Goal: Task Accomplishment & Management: Manage account settings

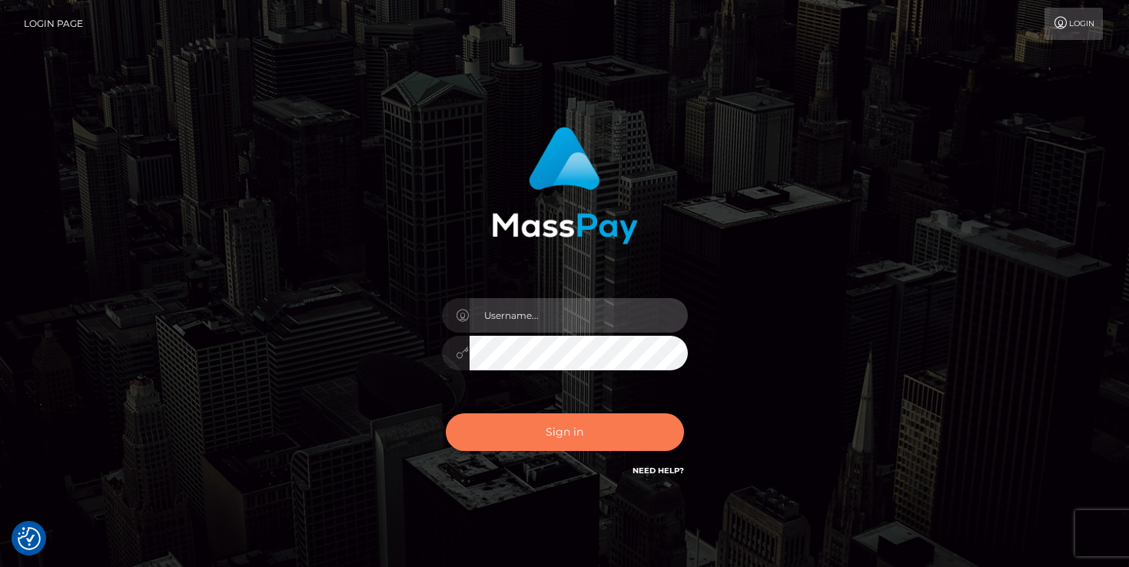
type input "mariolabugaj"
click at [556, 433] on button "Sign in" at bounding box center [565, 432] width 238 height 38
type input "mariolabugaj"
click at [556, 433] on button "Sign in" at bounding box center [565, 432] width 238 height 38
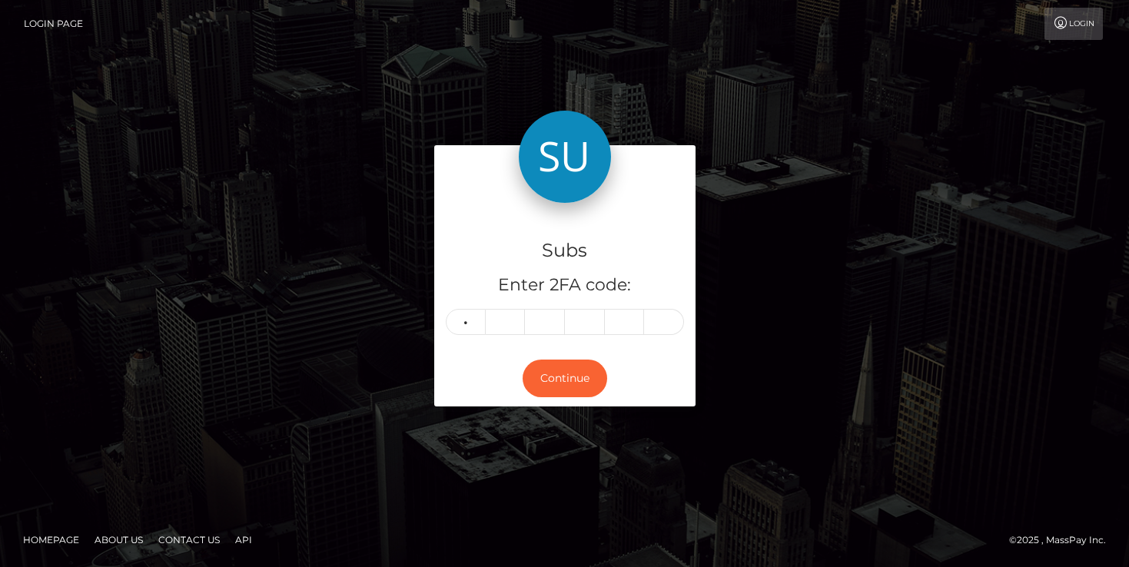
type input "6"
type input "4"
type input "9"
type input "6"
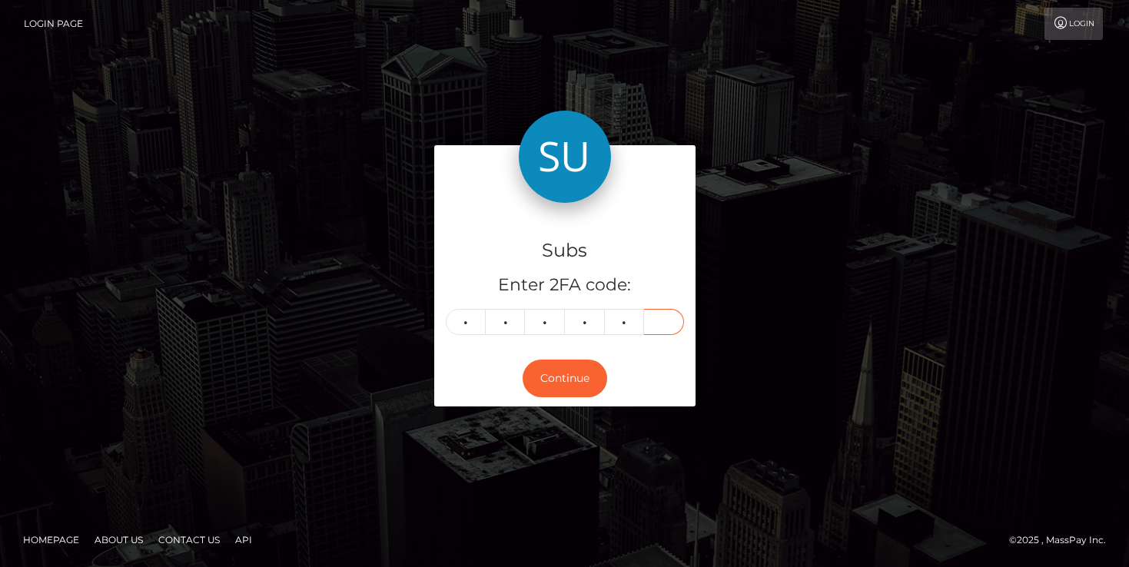
type input "1"
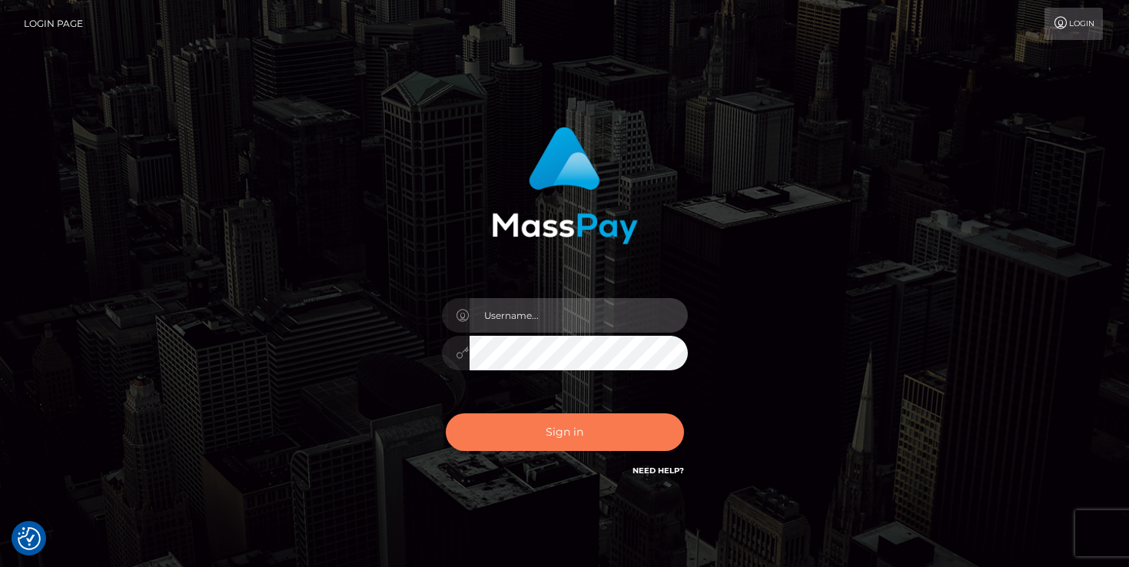
type input "mariolabugaj"
click at [601, 443] on button "Sign in" at bounding box center [565, 432] width 238 height 38
type input "mariolabugaj"
click at [577, 430] on button "Sign in" at bounding box center [565, 432] width 238 height 38
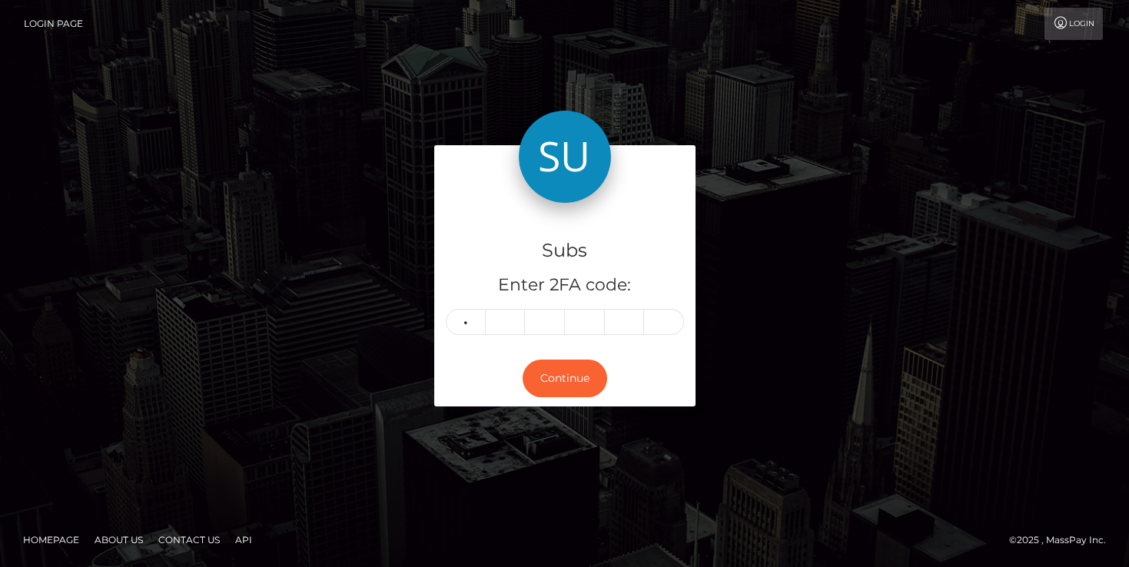
type input "7"
type input "0"
type input "3"
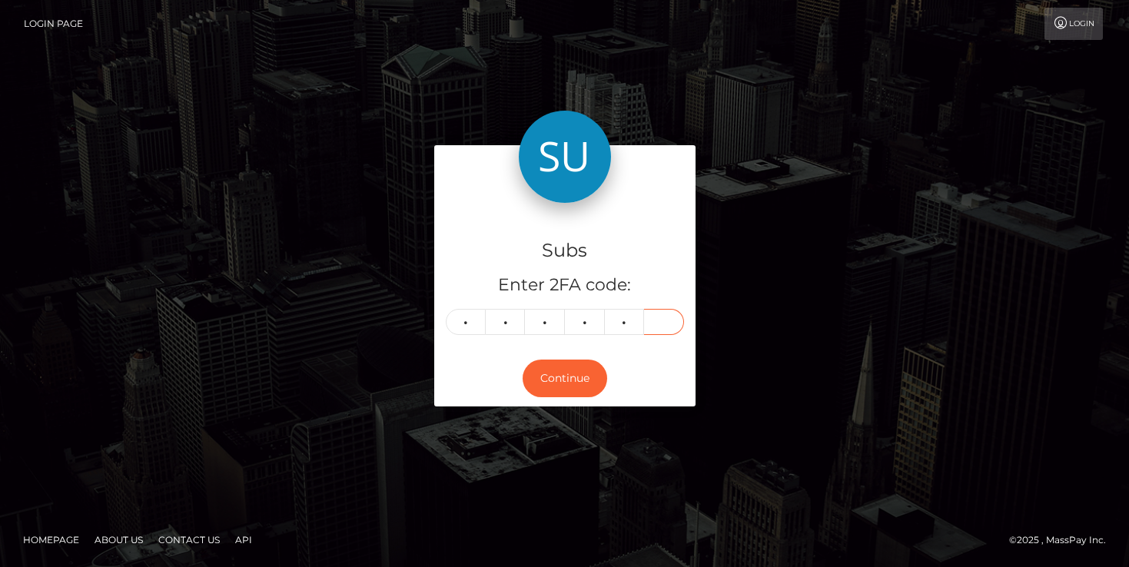
type input "3"
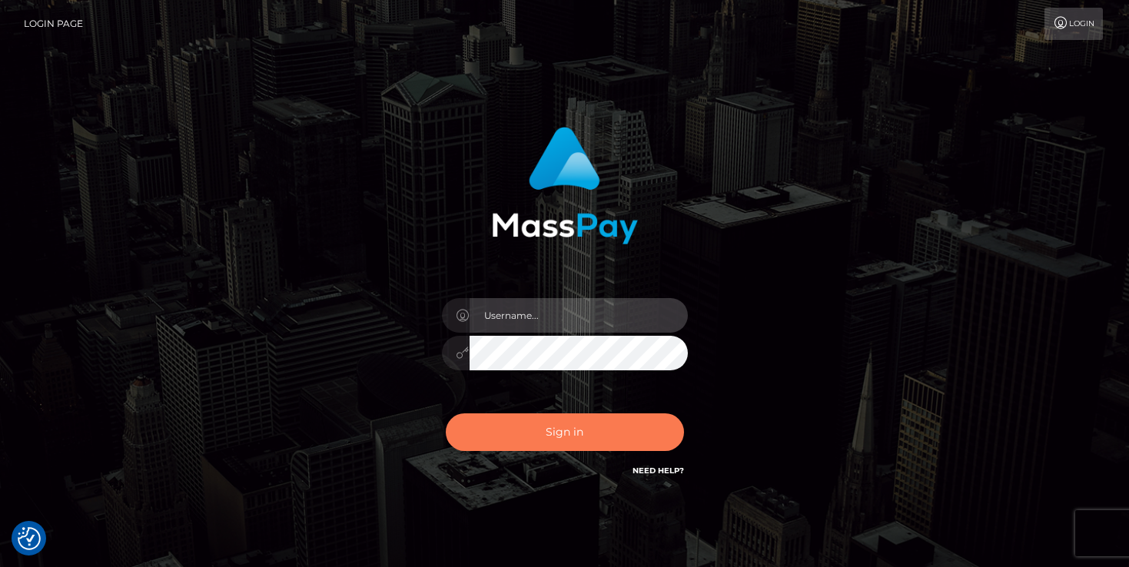
type input "mariolabugaj"
click at [573, 423] on button "Sign in" at bounding box center [565, 432] width 238 height 38
type input "mariolabugaj"
click at [573, 423] on button "Sign in" at bounding box center [565, 432] width 238 height 38
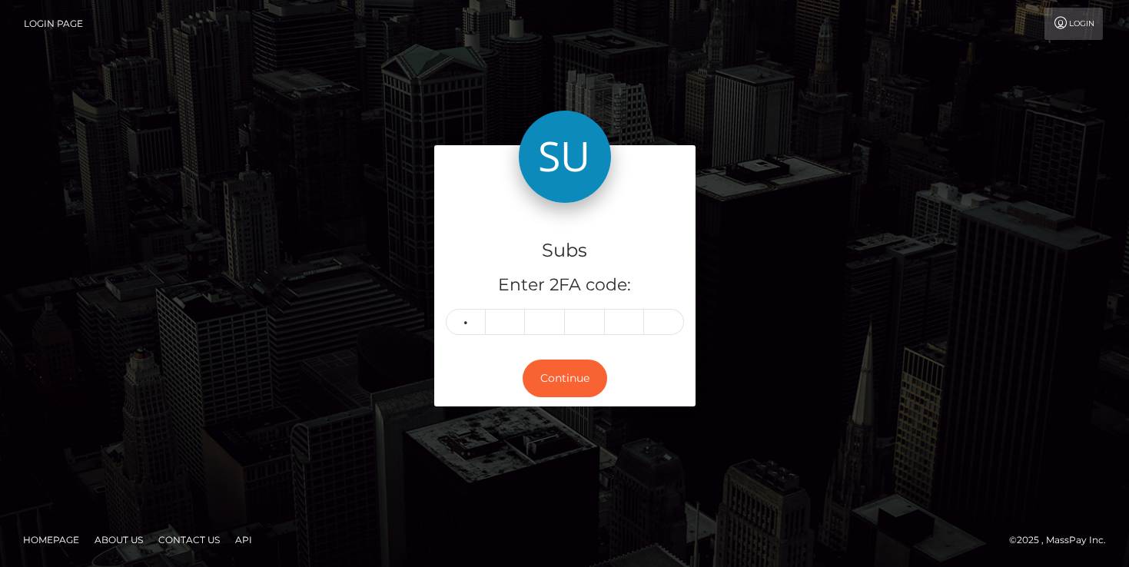
type input "1"
type input "0"
type input "8"
type input "4"
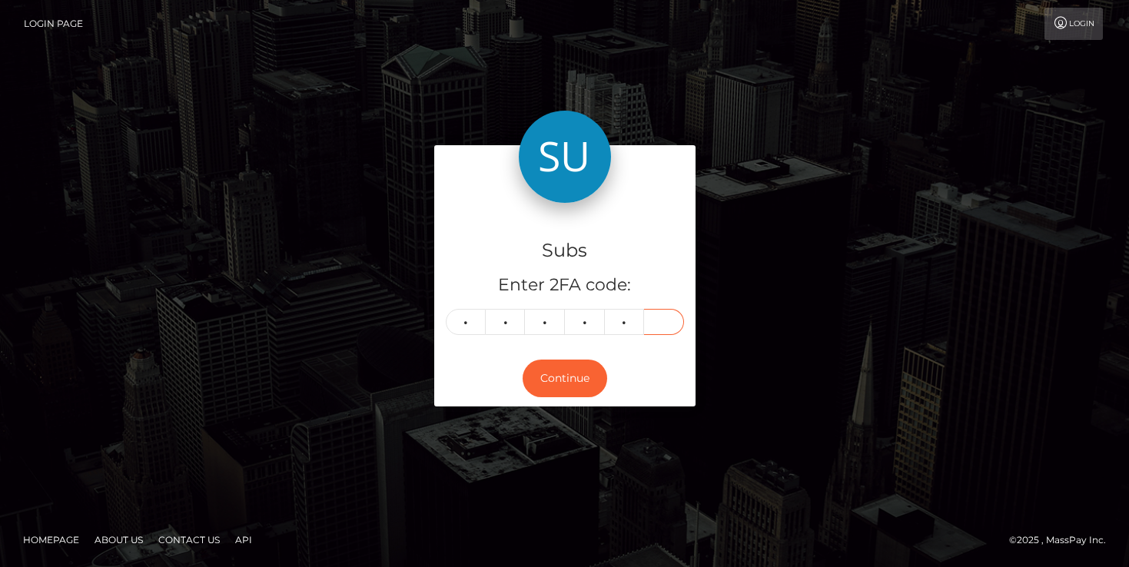
type input "1"
